Goal: Information Seeking & Learning: Learn about a topic

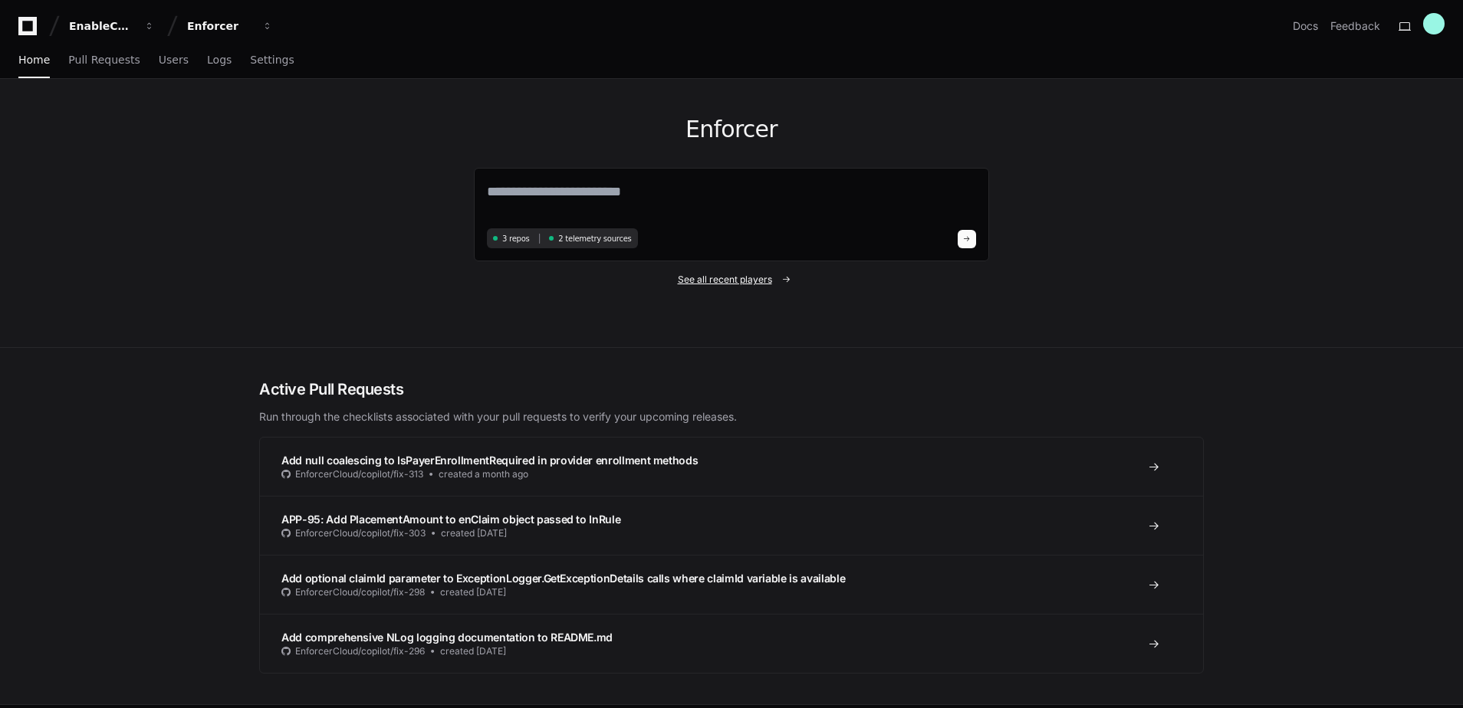
click at [741, 280] on span "See all recent players" at bounding box center [725, 280] width 94 height 12
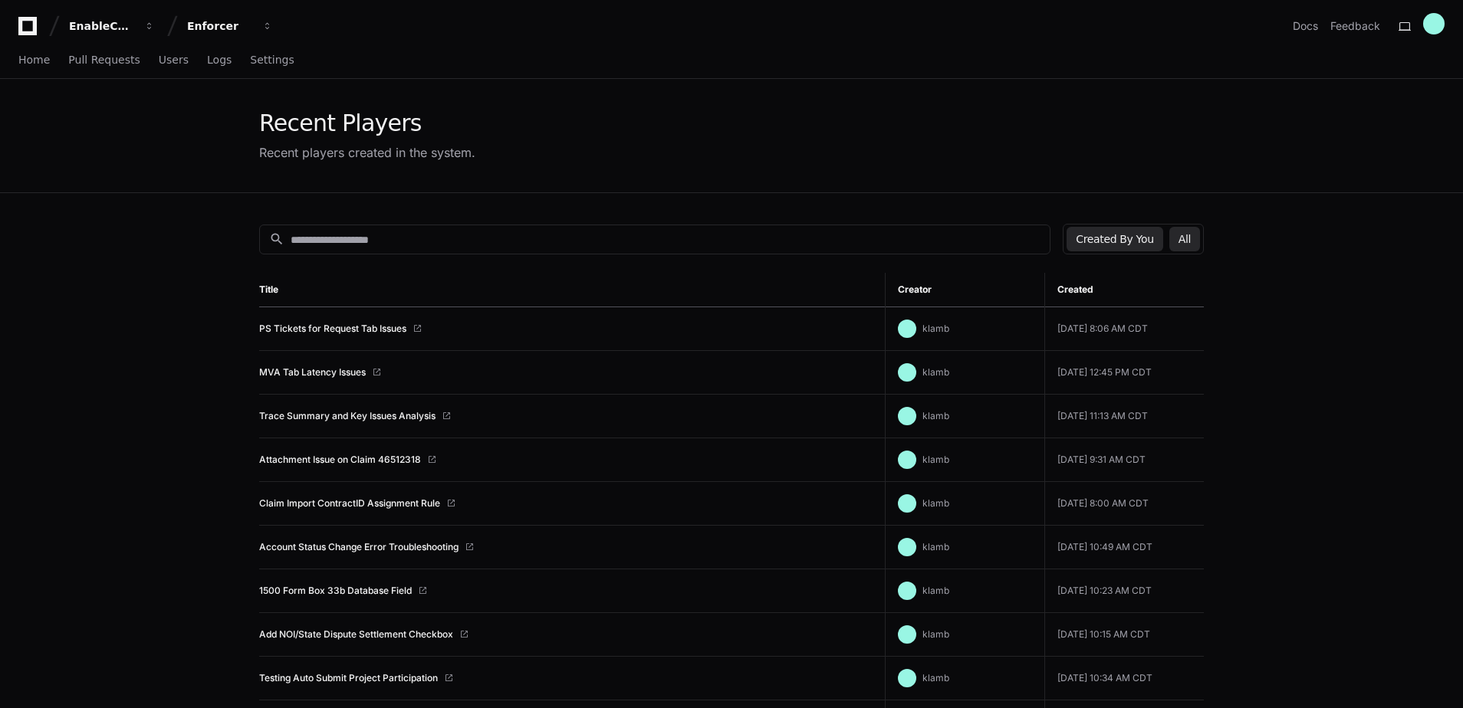
click at [1184, 232] on button "All" at bounding box center [1184, 239] width 31 height 25
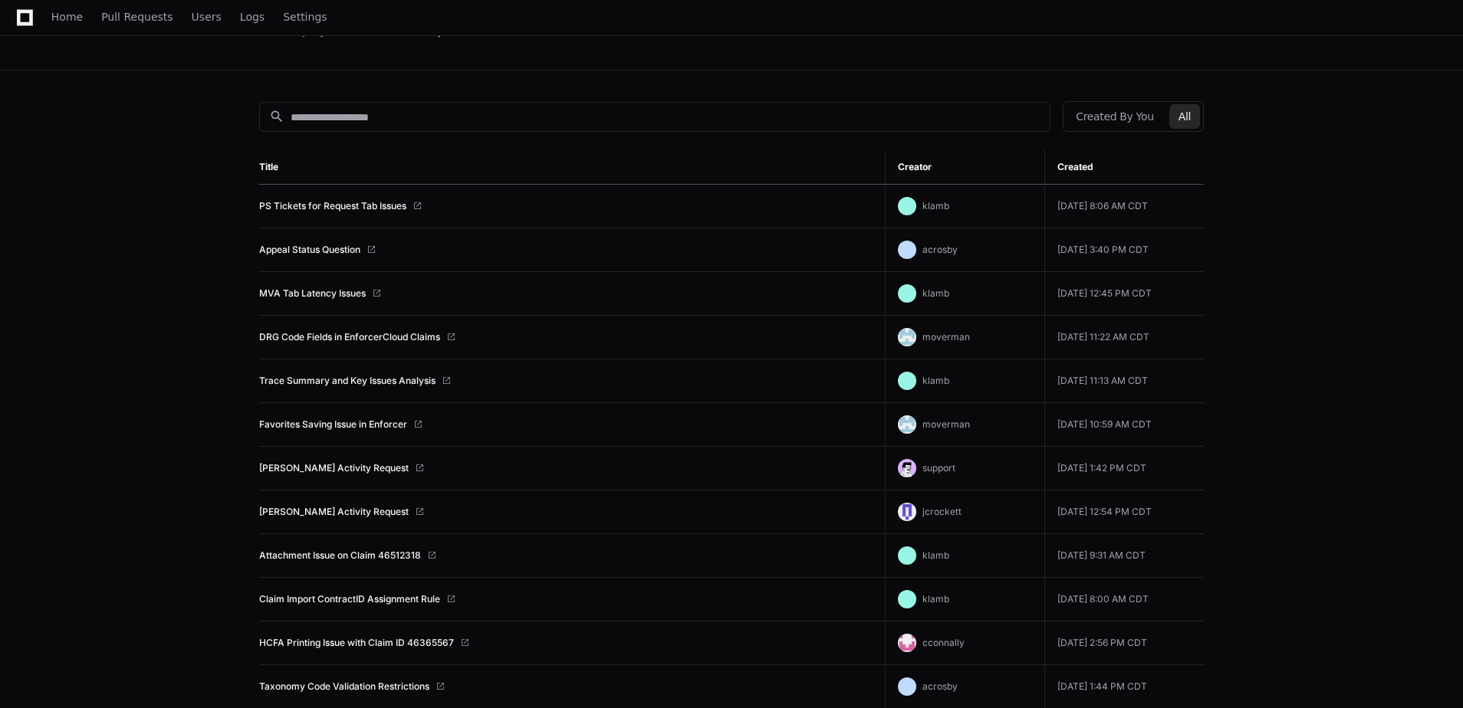
scroll to position [153, 0]
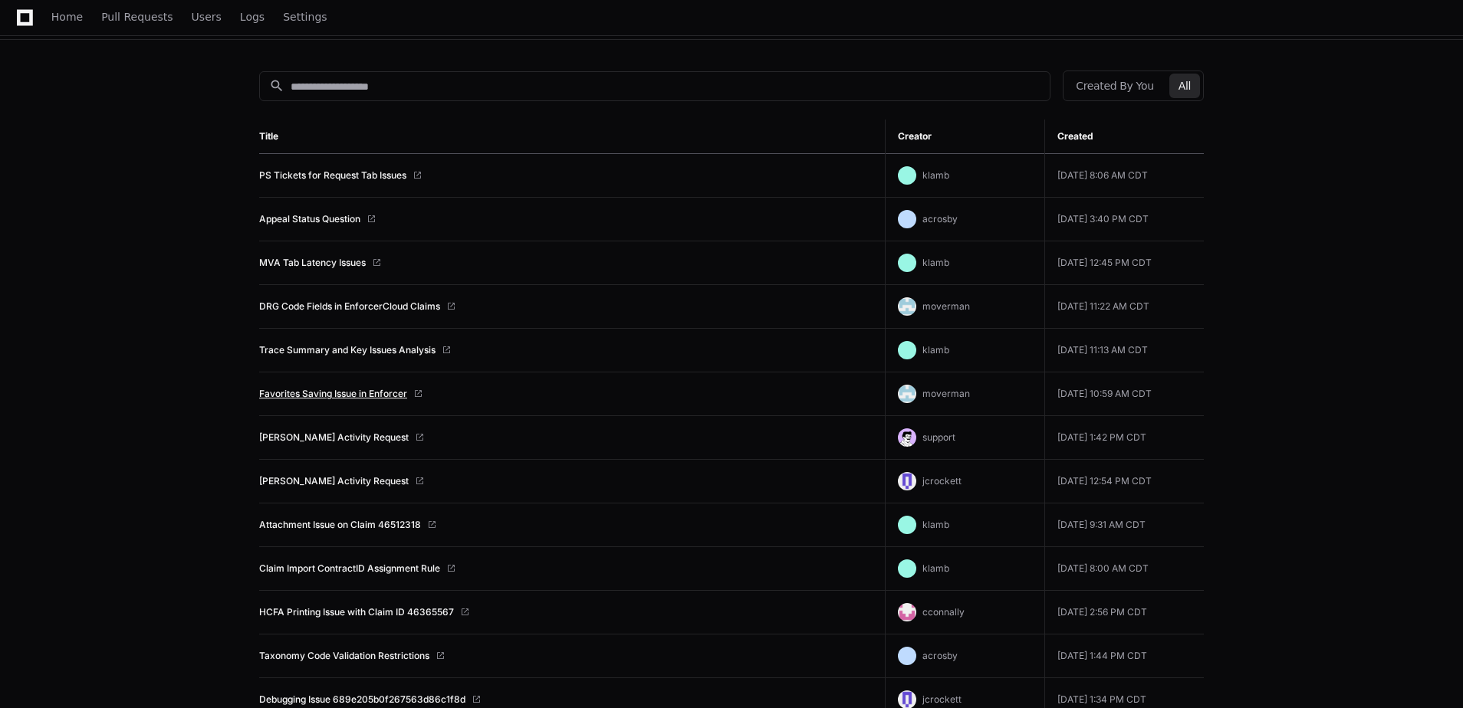
click at [345, 393] on link "Favorites Saving Issue in Enforcer" at bounding box center [333, 394] width 148 height 12
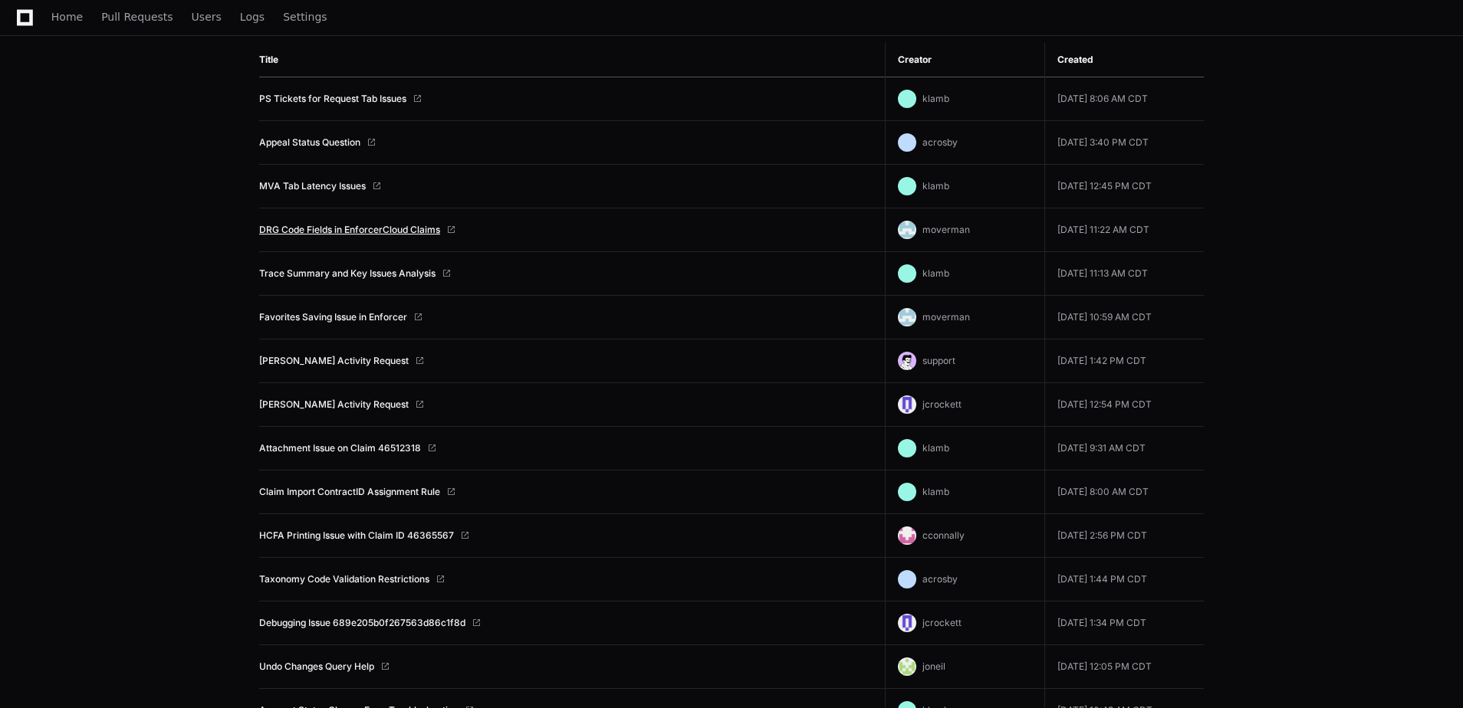
scroll to position [0, 0]
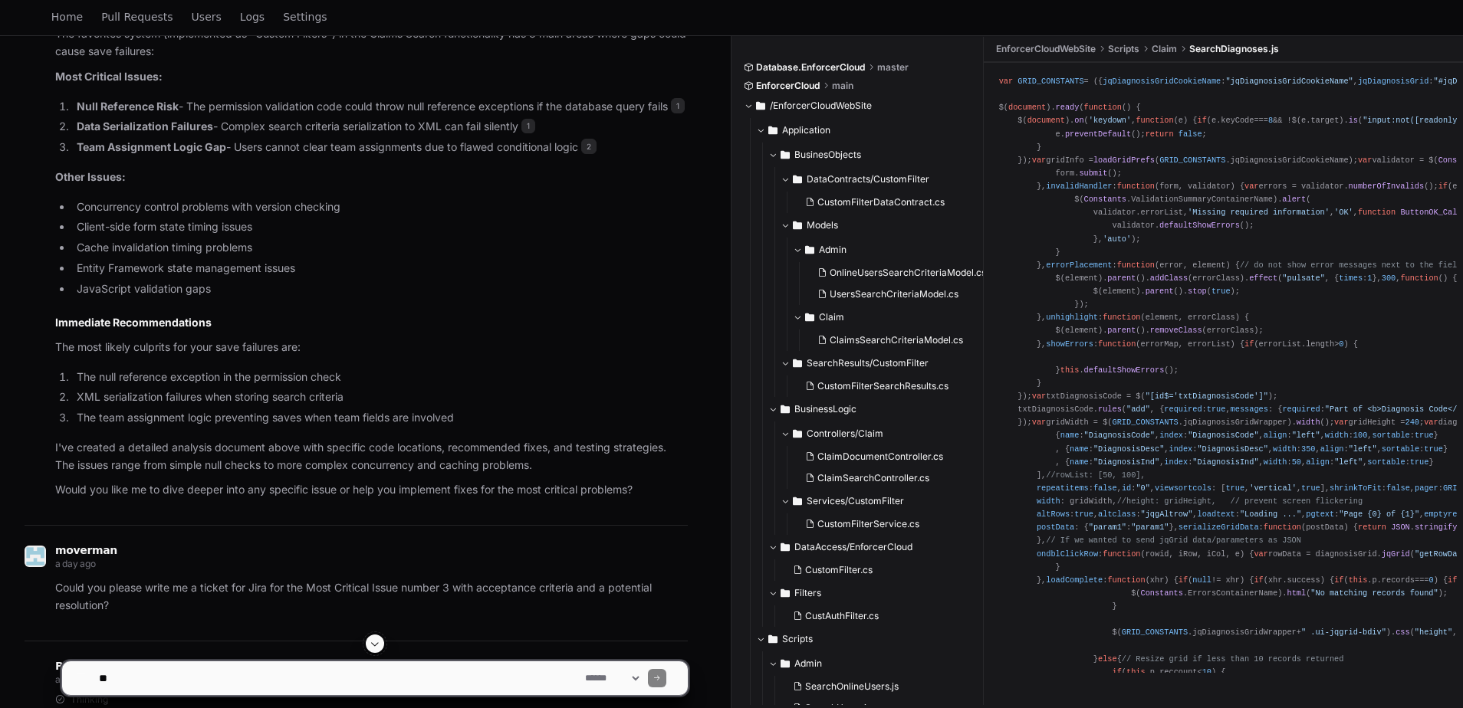
scroll to position [839, 0]
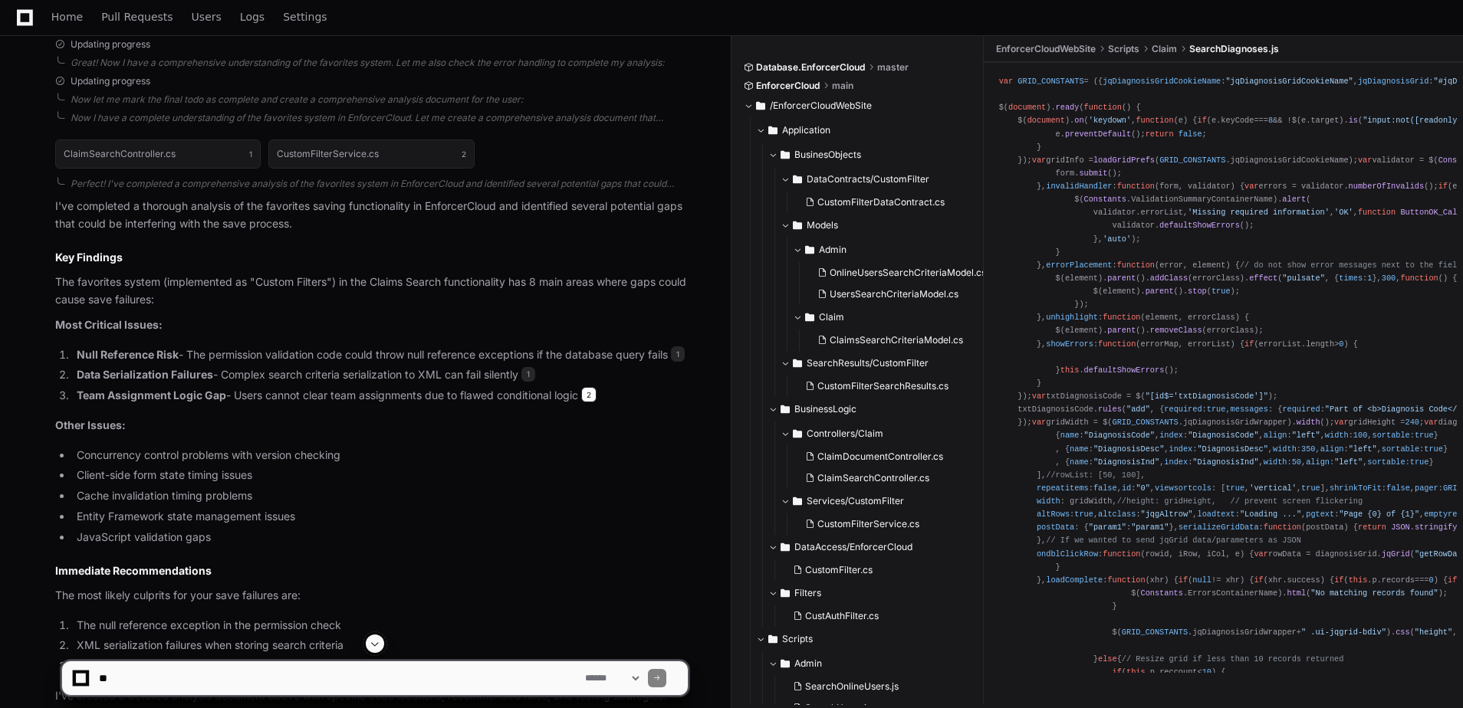
click at [593, 403] on span "2" at bounding box center [588, 394] width 15 height 15
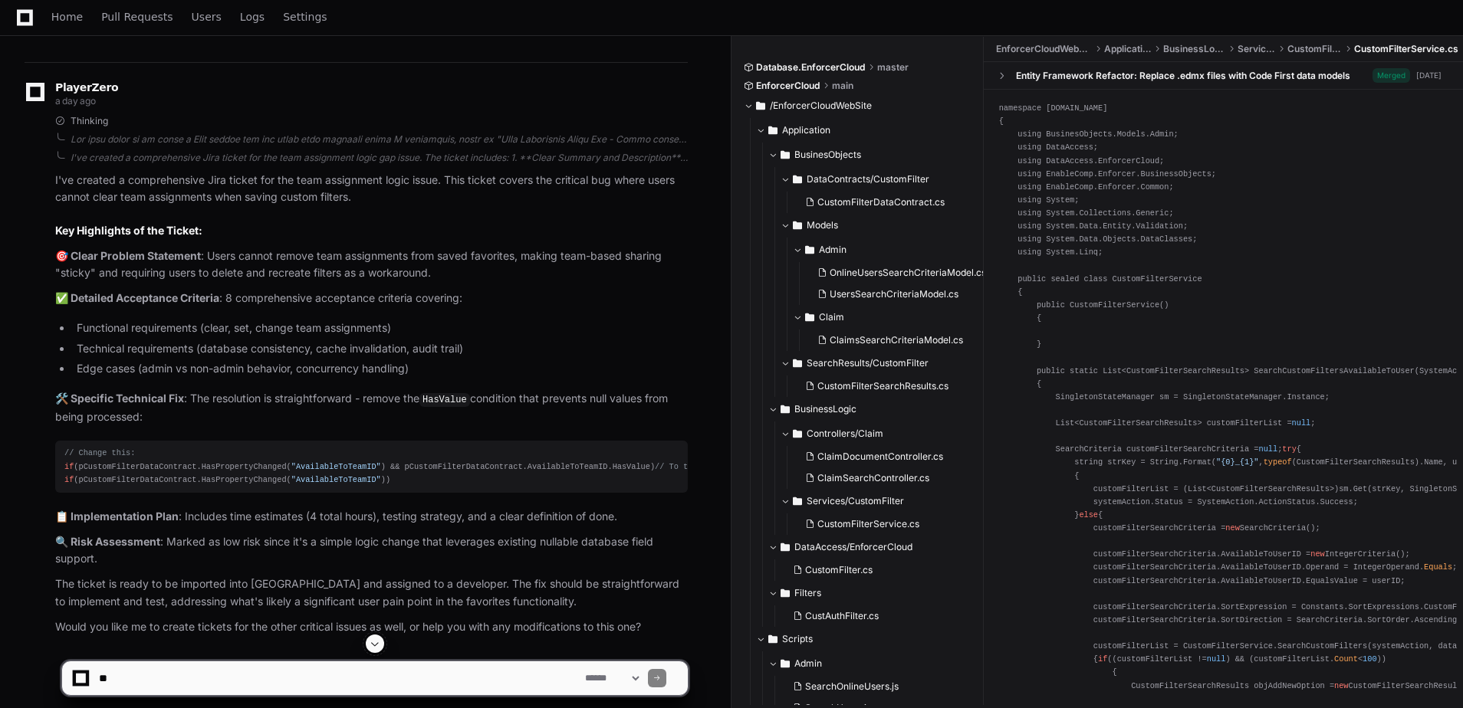
scroll to position [1759, 0]
